Goal: Complete application form

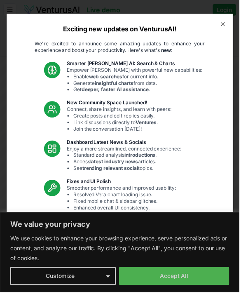
click at [188, 281] on div "Exciting new updates on VenturusAI! We're excited to announce some amazing upda…" at bounding box center [121, 147] width 228 height 267
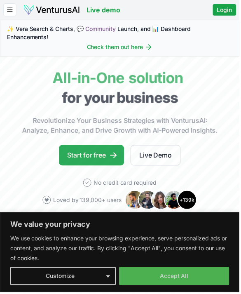
click at [94, 160] on link "Start for free" at bounding box center [92, 156] width 66 height 21
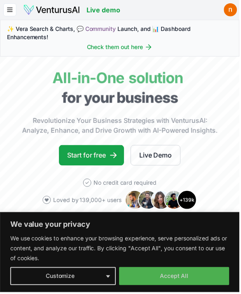
scroll to position [3, 0]
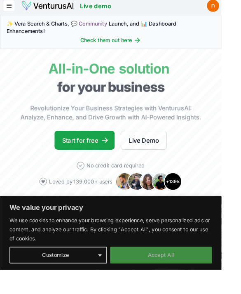
click at [213, 287] on button "Accept All" at bounding box center [175, 278] width 111 height 18
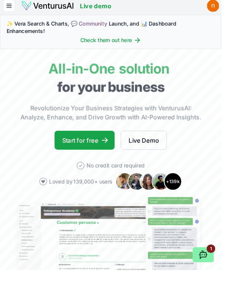
scroll to position [0, 0]
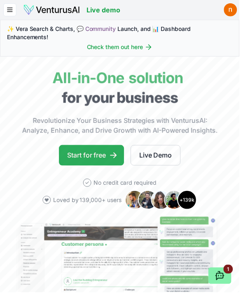
click at [109, 161] on link "Start for free" at bounding box center [92, 156] width 66 height 21
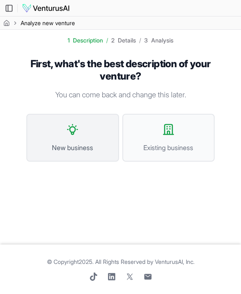
click at [99, 148] on span "New business" at bounding box center [72, 148] width 75 height 10
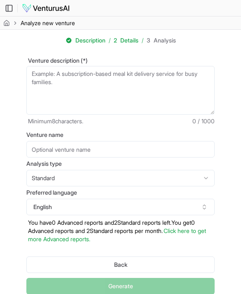
click at [150, 80] on textarea "Venture description (*)" at bounding box center [120, 90] width 189 height 49
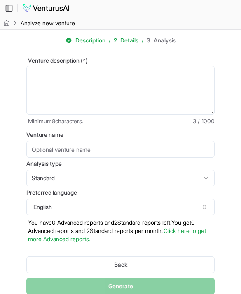
scroll to position [44, 0]
